Goal: Task Accomplishment & Management: Manage account settings

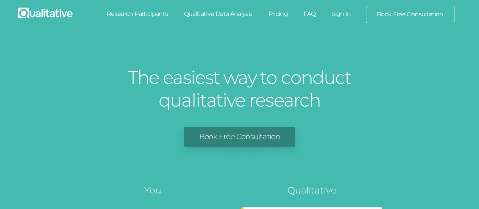
click at [338, 12] on link "Sign In" at bounding box center [342, 14] width 36 height 17
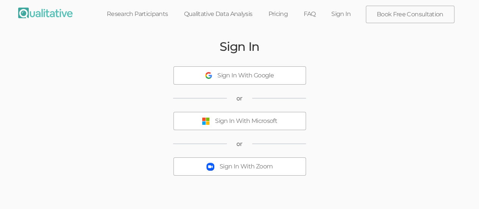
click at [229, 119] on div "Sign In With Microsoft" at bounding box center [246, 121] width 62 height 9
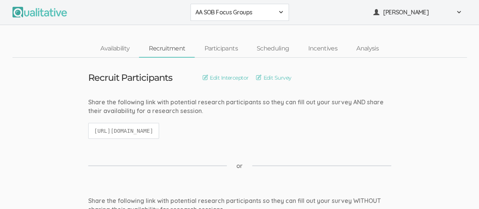
click at [281, 13] on span at bounding box center [281, 12] width 6 height 6
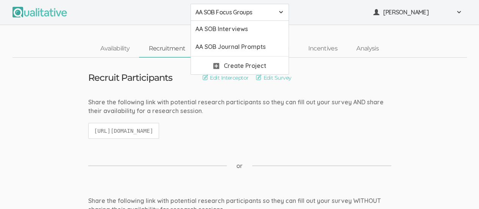
click at [343, 22] on div "AA SOB Focus Groups AA SOB Focus Groups AA SOB Interviews AA SOB Journal Prompt…" at bounding box center [239, 12] width 479 height 25
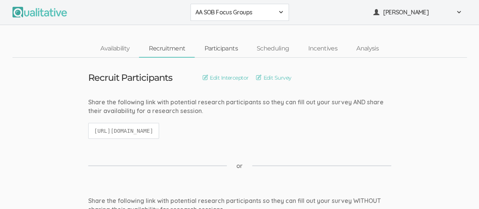
click at [223, 48] on link "Participants" at bounding box center [221, 49] width 52 height 16
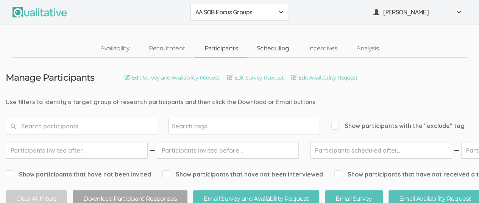
click at [274, 49] on link "Scheduling" at bounding box center [273, 49] width 52 height 16
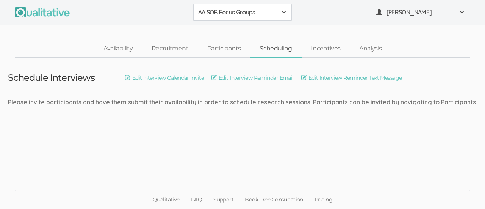
click at [284, 11] on span at bounding box center [284, 12] width 6 height 6
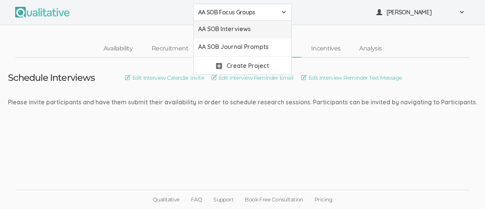
click at [260, 29] on span "AA SOB Interviews" at bounding box center [242, 29] width 89 height 9
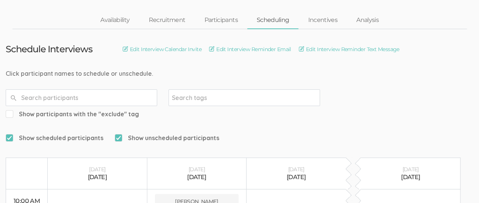
scroll to position [28, 0]
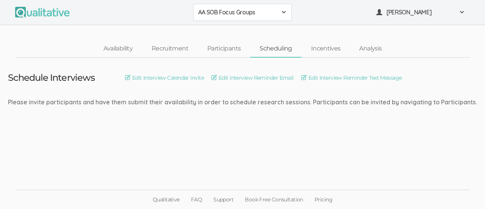
click at [285, 10] on span at bounding box center [284, 12] width 6 height 6
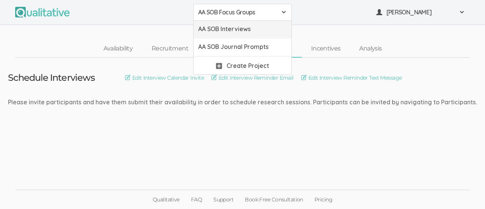
click at [259, 28] on span "AA SOB Interviews" at bounding box center [242, 29] width 89 height 9
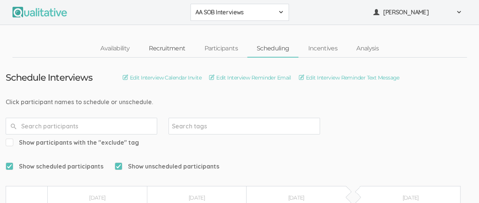
click at [171, 48] on link "Recruitment" at bounding box center [167, 49] width 56 height 16
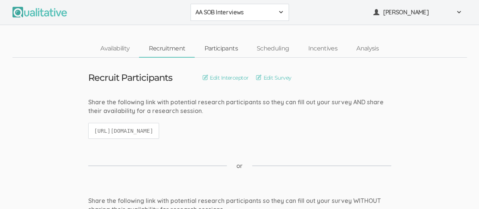
click at [225, 46] on link "Participants" at bounding box center [221, 49] width 52 height 16
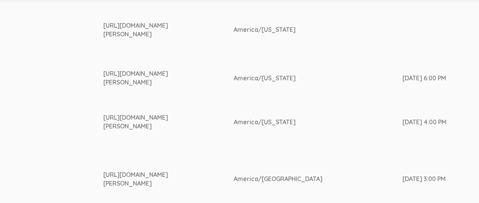
scroll to position [229, 1280]
drag, startPoint x: 106, startPoint y: 72, endPoint x: 143, endPoint y: 84, distance: 38.2
click at [143, 84] on div "[URL][DOMAIN_NAME][PERSON_NAME]" at bounding box center [154, 77] width 102 height 17
copy div "[URL][DOMAIN_NAME][PERSON_NAME]"
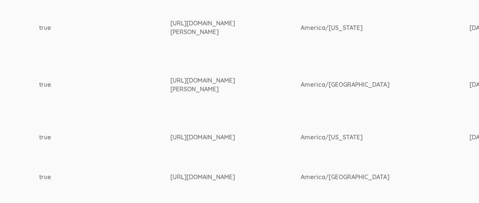
scroll to position [323, 1213]
drag, startPoint x: 174, startPoint y: 22, endPoint x: 239, endPoint y: 31, distance: 65.7
click at [239, 31] on div "[URL][DOMAIN_NAME][PERSON_NAME]" at bounding box center [222, 27] width 102 height 17
copy div "[URL][DOMAIN_NAME][PERSON_NAME]"
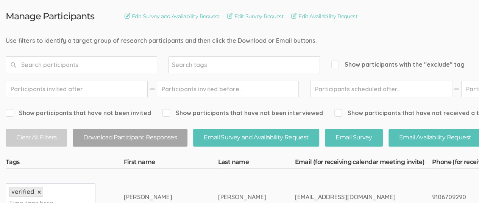
scroll to position [0, 0]
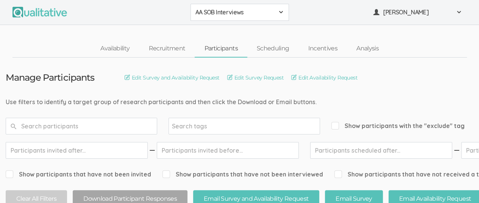
click at [280, 13] on span at bounding box center [281, 12] width 6 height 6
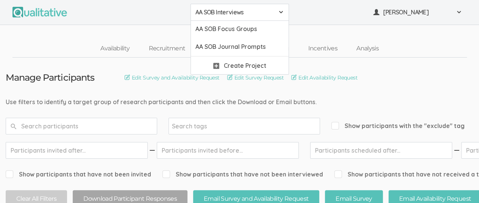
click at [237, 12] on span "AA SOB Interviews" at bounding box center [235, 12] width 79 height 9
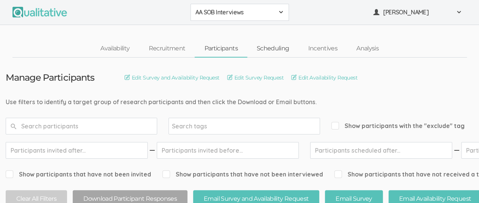
click at [271, 47] on link "Scheduling" at bounding box center [273, 49] width 52 height 16
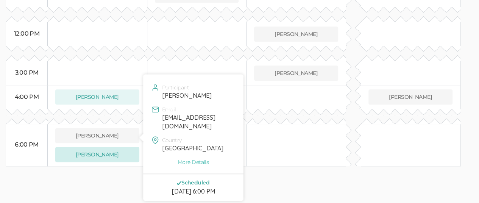
scroll to position [238, 0]
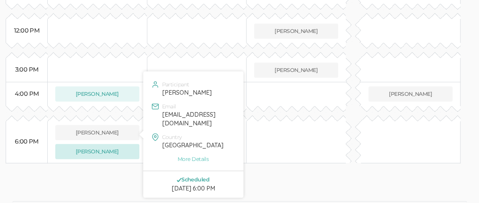
click at [92, 144] on button "[PERSON_NAME]" at bounding box center [97, 151] width 84 height 15
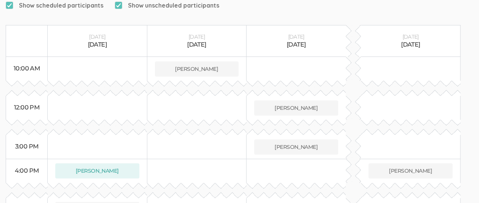
scroll to position [161, 0]
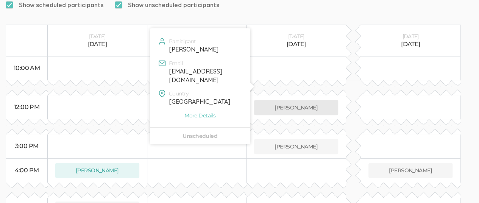
click at [295, 100] on button "[PERSON_NAME]" at bounding box center [296, 107] width 84 height 15
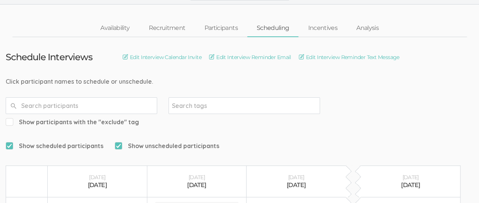
scroll to position [0, 0]
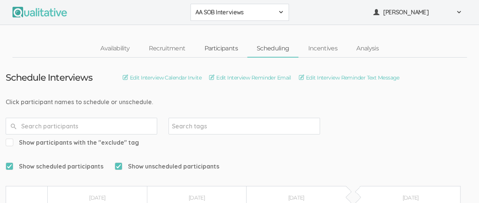
click at [214, 48] on link "Participants" at bounding box center [221, 49] width 52 height 16
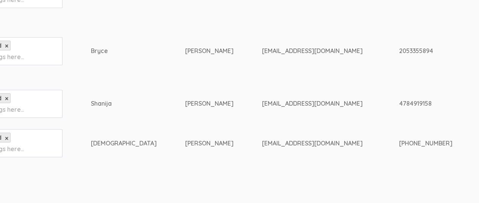
scroll to position [357, 36]
drag, startPoint x: 339, startPoint y: 49, endPoint x: 392, endPoint y: 48, distance: 53.1
click at [396, 48] on div "2053355894" at bounding box center [459, 51] width 126 height 9
drag, startPoint x: 339, startPoint y: 102, endPoint x: 378, endPoint y: 106, distance: 39.3
click at [396, 106] on div "4784919158" at bounding box center [459, 103] width 126 height 9
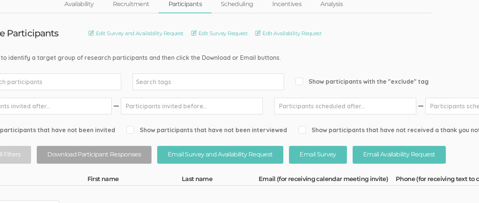
scroll to position [0, 36]
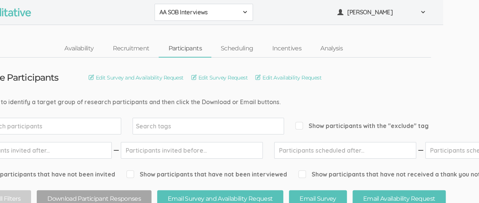
click at [246, 13] on span at bounding box center [245, 12] width 6 height 6
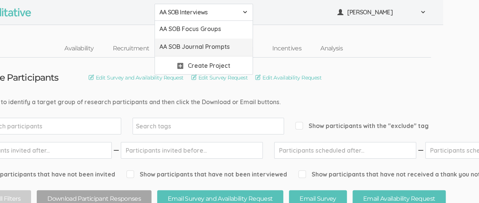
click at [231, 46] on span "AA SOB Journal Prompts" at bounding box center [204, 46] width 89 height 9
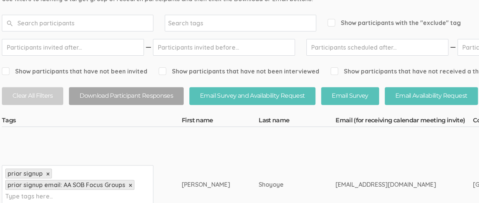
scroll to position [0, 4]
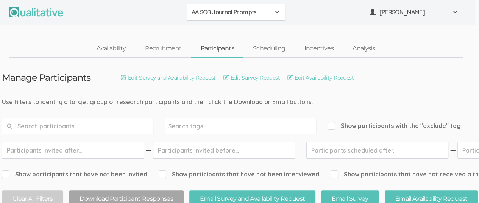
click at [275, 13] on span at bounding box center [277, 12] width 6 height 6
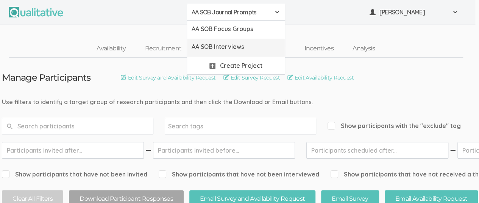
click at [249, 49] on span "AA SOB Interviews" at bounding box center [236, 46] width 89 height 9
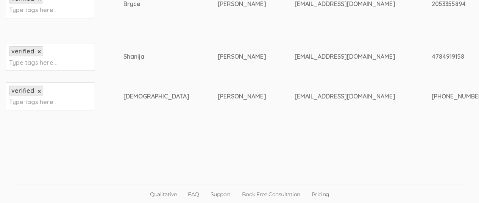
scroll to position [403, 0]
drag, startPoint x: 375, startPoint y: 58, endPoint x: 412, endPoint y: 59, distance: 37.1
drag, startPoint x: 239, startPoint y: 58, endPoint x: 319, endPoint y: 61, distance: 80.0
click at [319, 61] on div "[EMAIL_ADDRESS][DOMAIN_NAME]" at bounding box center [349, 57] width 109 height 9
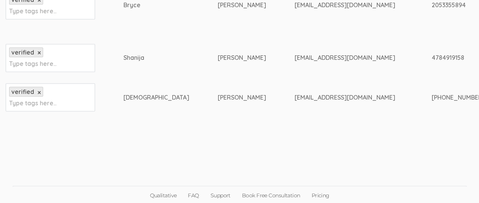
copy div "[EMAIL_ADDRESS][DOMAIN_NAME]"
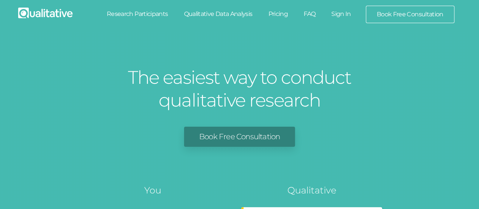
click at [345, 13] on link "Sign In" at bounding box center [342, 14] width 36 height 17
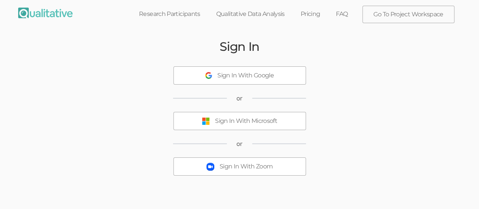
click at [231, 124] on div "Sign In With Microsoft" at bounding box center [246, 121] width 62 height 9
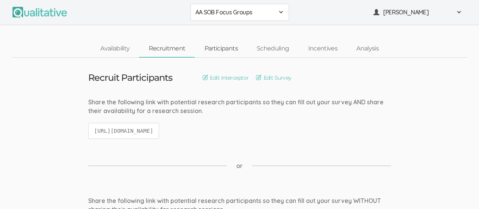
click at [218, 50] on link "Participants" at bounding box center [221, 49] width 52 height 16
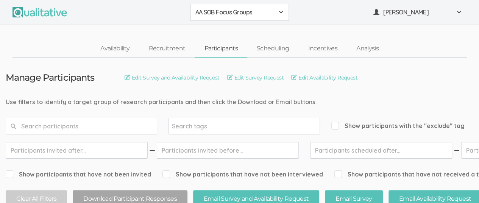
click at [277, 12] on div "AA SOB Focus Groups" at bounding box center [240, 12] width 89 height 9
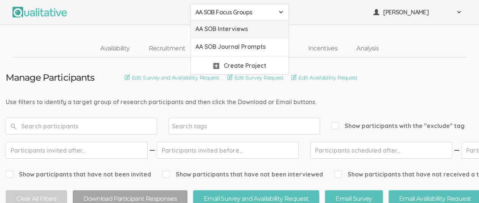
click at [258, 30] on span "AA SOB Interviews" at bounding box center [240, 29] width 89 height 9
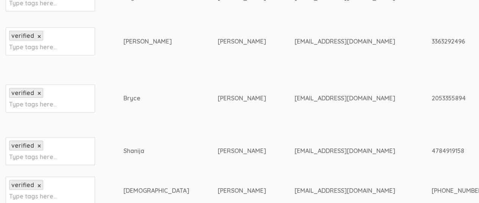
scroll to position [310, 0]
drag, startPoint x: 239, startPoint y: 150, endPoint x: 325, endPoint y: 156, distance: 86.6
click at [325, 156] on td "[EMAIL_ADDRESS][DOMAIN_NAME]" at bounding box center [363, 151] width 137 height 40
copy div "[EMAIL_ADDRESS][DOMAIN_NAME]"
click at [124, 151] on div "Shanija" at bounding box center [157, 150] width 66 height 9
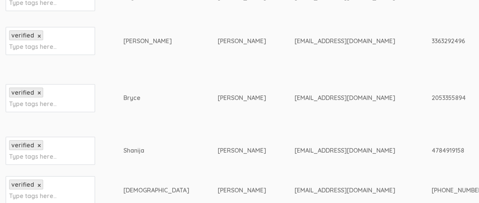
drag, startPoint x: 110, startPoint y: 151, endPoint x: 135, endPoint y: 149, distance: 24.7
click at [135, 149] on td "Shanija" at bounding box center [171, 151] width 94 height 40
copy div "Shanija"
